Goal: Check status: Check status

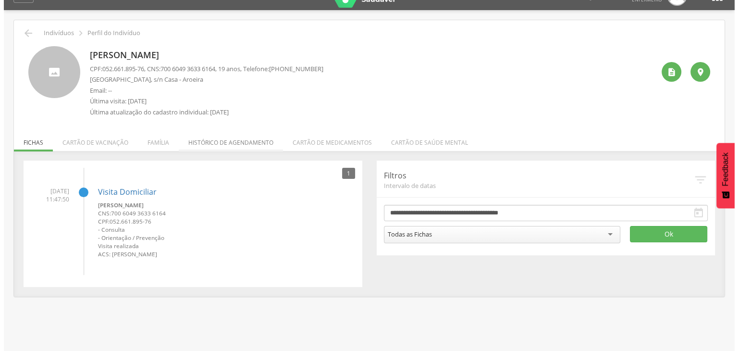
scroll to position [29, 0]
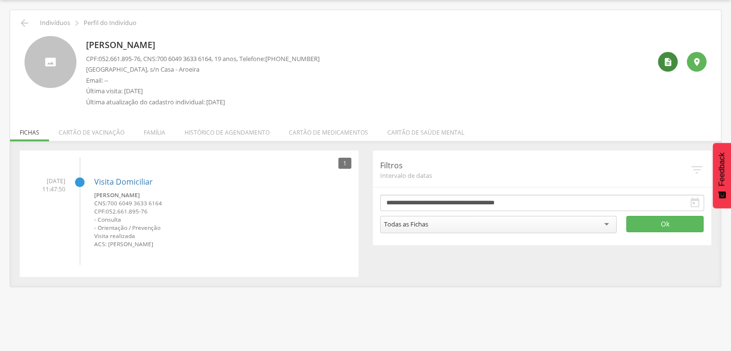
click at [661, 62] on div "" at bounding box center [668, 62] width 20 height 20
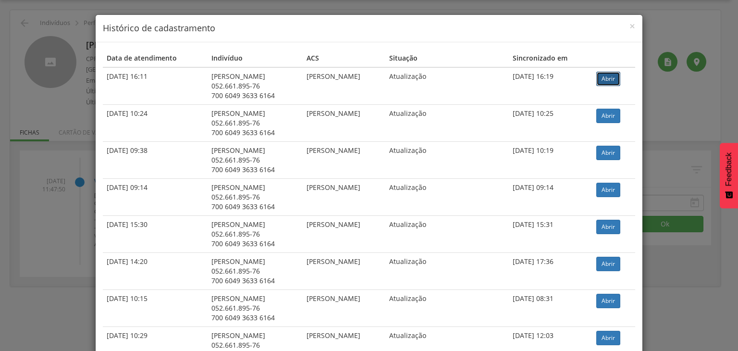
click at [615, 78] on link "Abrir" at bounding box center [608, 79] width 24 height 14
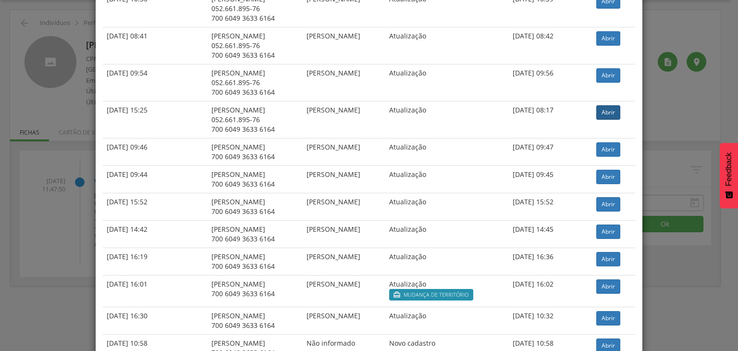
scroll to position [1077, 0]
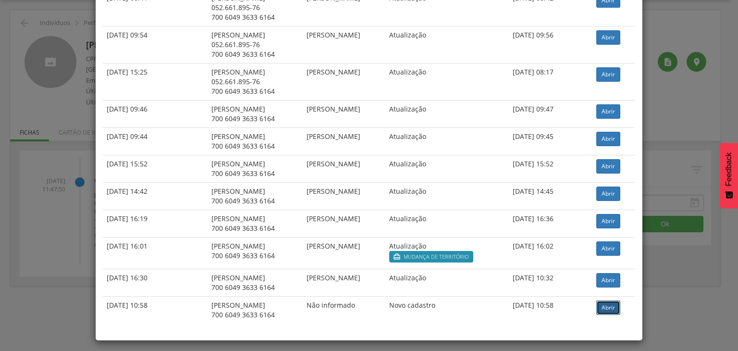
click at [604, 306] on link "Abrir" at bounding box center [608, 307] width 24 height 14
click at [609, 219] on link "Abrir" at bounding box center [608, 221] width 24 height 14
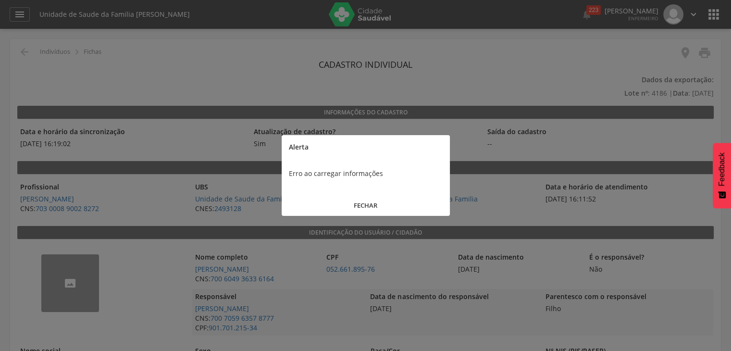
click at [373, 207] on button "FECHAR" at bounding box center [365, 205] width 168 height 21
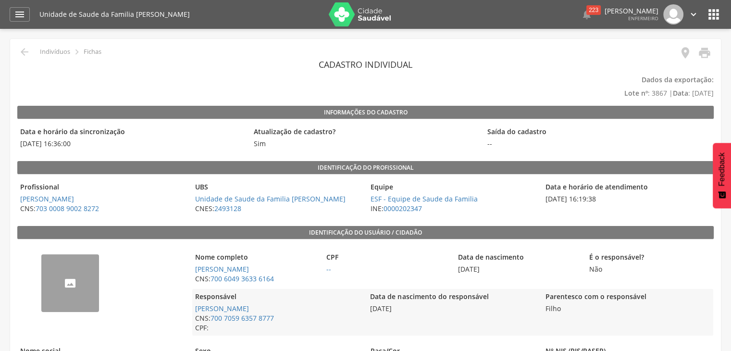
click at [702, 52] on icon "" at bounding box center [703, 52] width 13 height 13
click at [708, 50] on icon "" at bounding box center [703, 52] width 13 height 13
